Goal: Find specific page/section: Find specific page/section

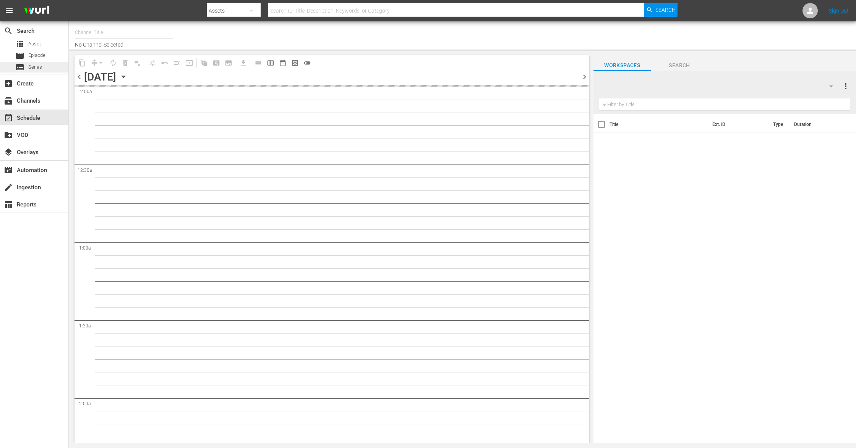
type input "Sony One Shark Tank MX (1000)"
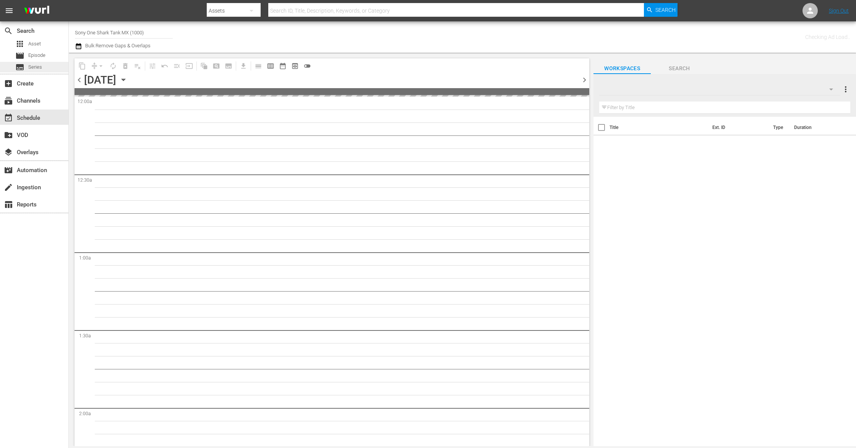
click at [42, 67] on div "subtitles Series" at bounding box center [34, 67] width 68 height 11
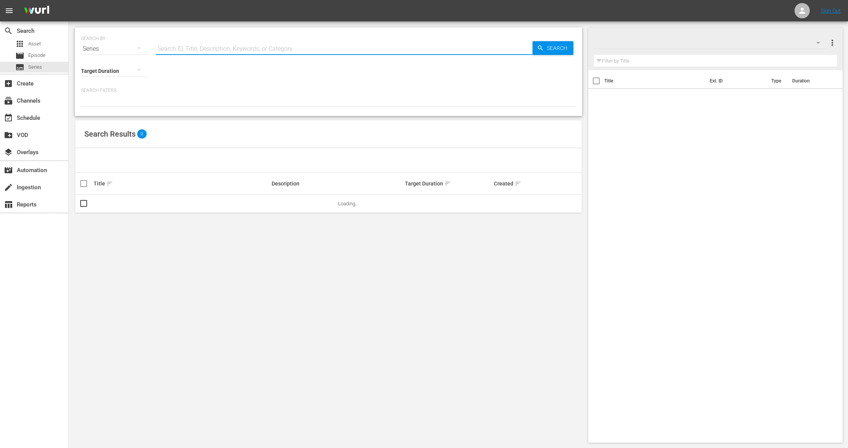
click at [254, 49] on input "text" at bounding box center [344, 49] width 377 height 18
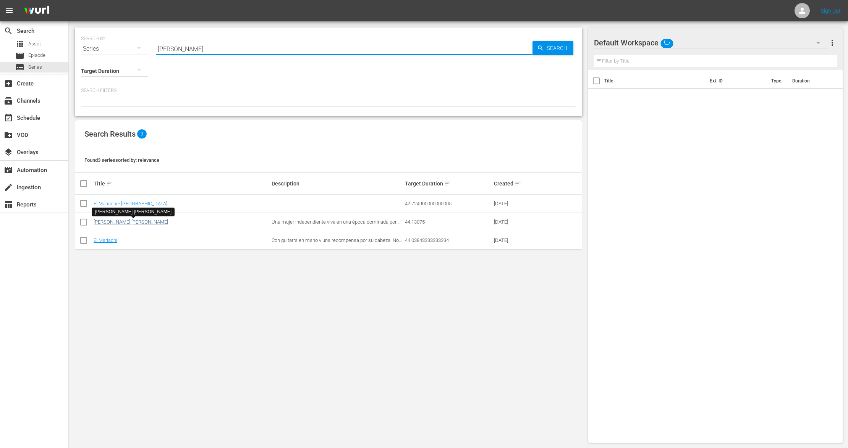
type input "[PERSON_NAME]"
click at [113, 223] on link "[PERSON_NAME] [PERSON_NAME]" at bounding box center [131, 222] width 74 height 6
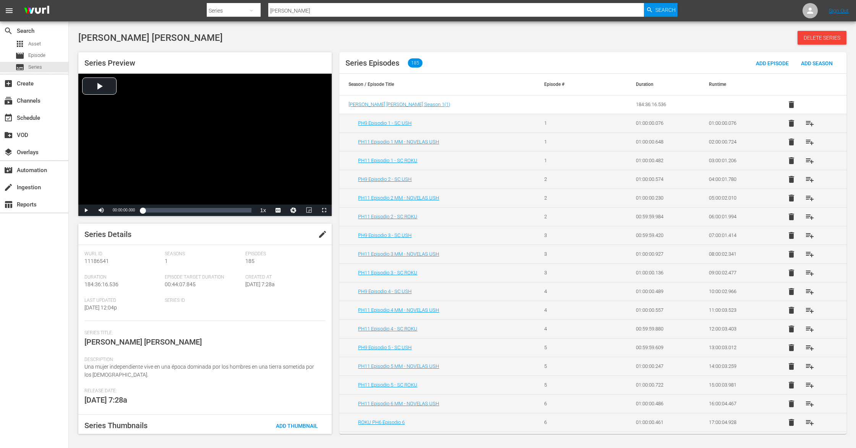
click at [194, 37] on div "[PERSON_NAME] [PERSON_NAME] Delete Series" at bounding box center [462, 38] width 768 height 14
click at [36, 332] on div "search Search apps Asset movie Episode subtitles Series add_box Create subscrip…" at bounding box center [34, 245] width 69 height 448
click at [250, 32] on div "[PERSON_NAME] [PERSON_NAME] Delete Series" at bounding box center [462, 38] width 768 height 14
